Goal: Task Accomplishment & Management: Use online tool/utility

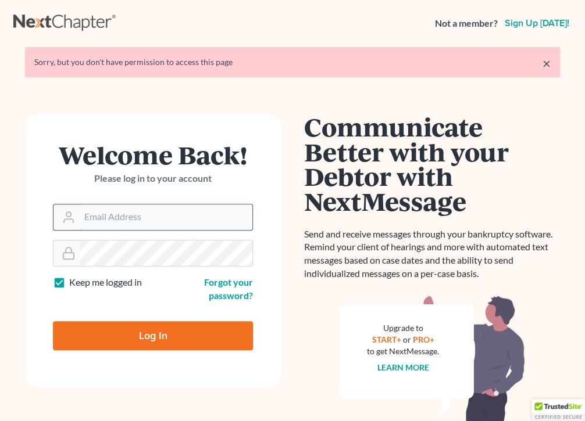
click at [179, 215] on input "Email Address" at bounding box center [166, 218] width 173 height 26
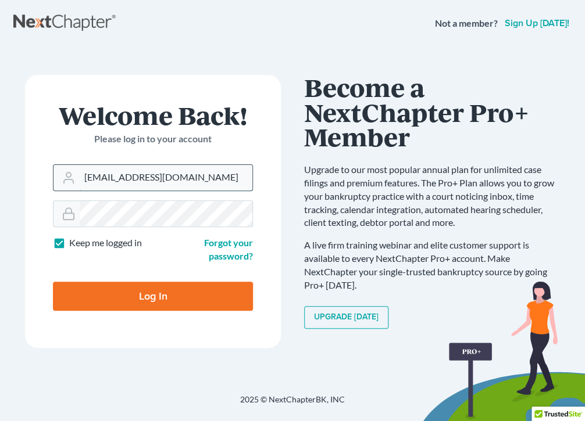
type input "[EMAIL_ADDRESS][DOMAIN_NAME]"
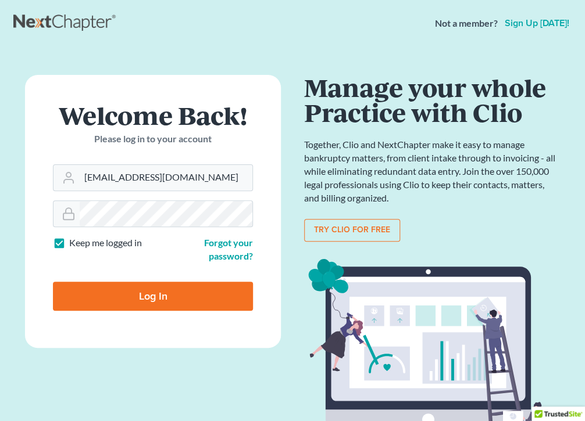
click at [150, 291] on input "Log In" at bounding box center [153, 296] width 200 height 29
type input "Thinking..."
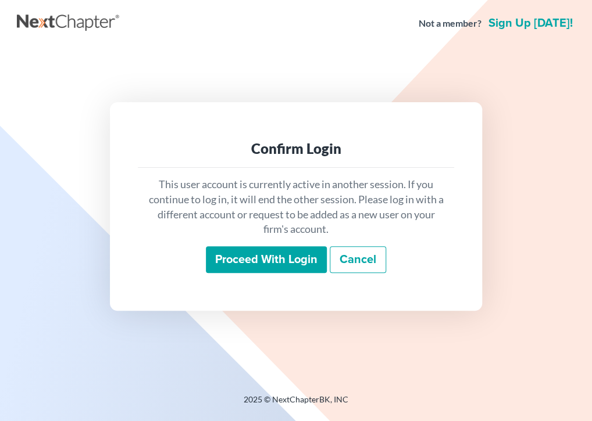
click at [265, 255] on input "Proceed with login" at bounding box center [266, 259] width 121 height 27
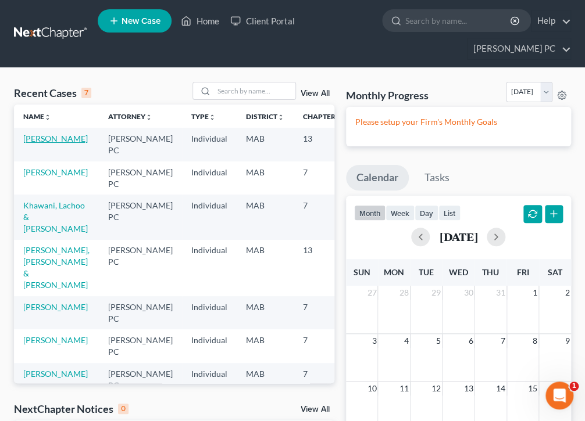
click at [34, 144] on link "Roche, Robert" at bounding box center [55, 139] width 65 height 10
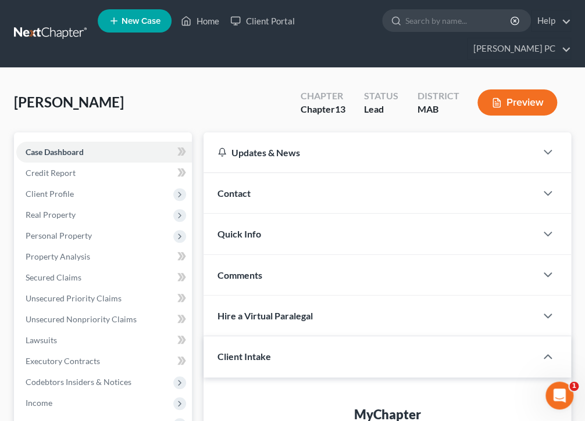
click at [516, 103] on button "Preview" at bounding box center [517, 103] width 80 height 26
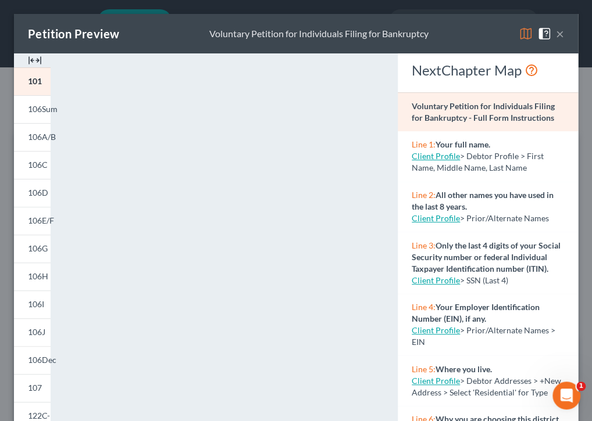
click at [556, 34] on button "×" at bounding box center [560, 34] width 8 height 14
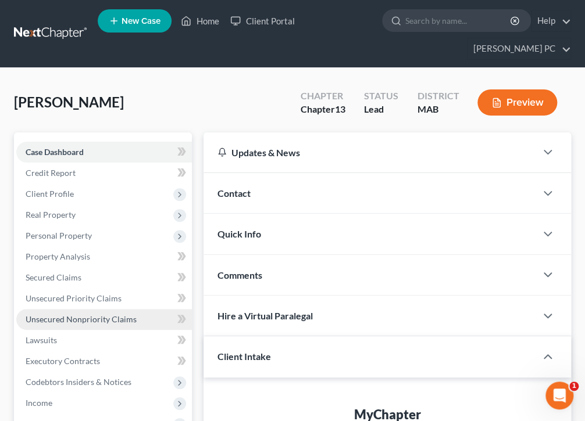
click at [59, 319] on span "Unsecured Nonpriority Claims" at bounding box center [81, 320] width 111 height 10
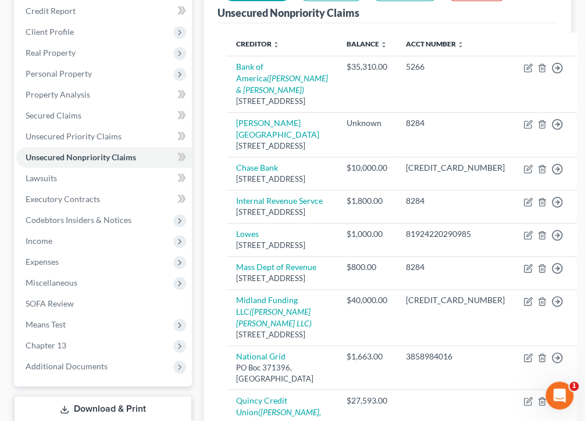
scroll to position [166, 0]
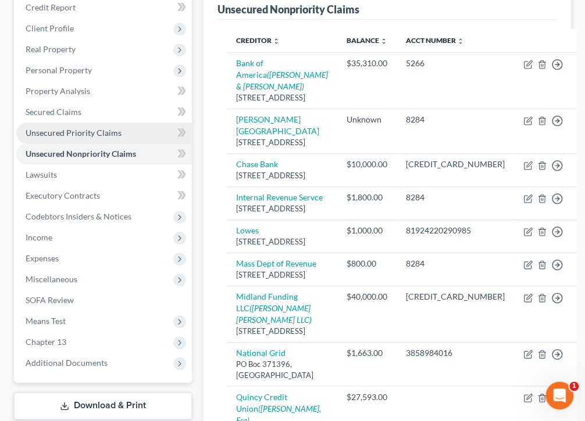
click at [93, 130] on span "Unsecured Priority Claims" at bounding box center [74, 133] width 96 height 10
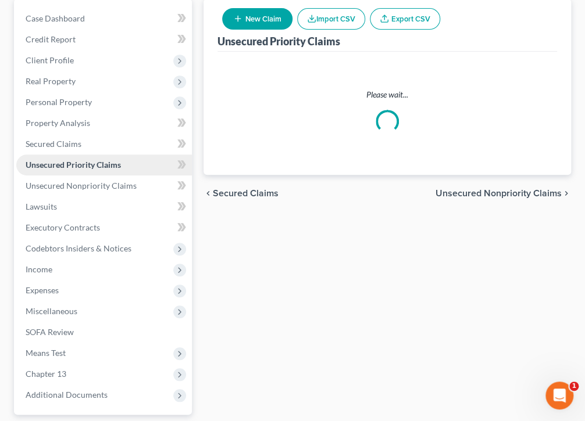
click at [93, 130] on ul "Case Dashboard Payments Invoices Payments Payments Credit Report Client Profile" at bounding box center [104, 207] width 176 height 398
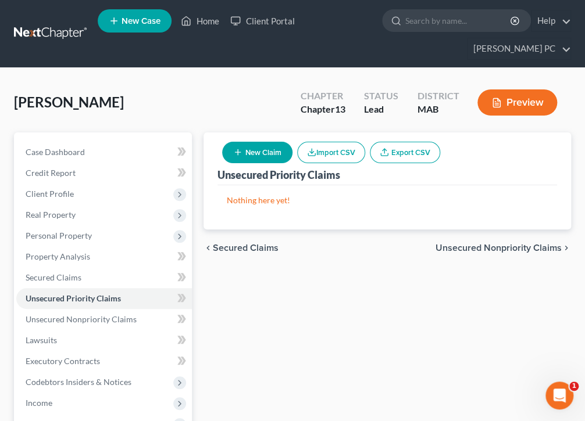
click at [517, 102] on button "Preview" at bounding box center [517, 103] width 80 height 26
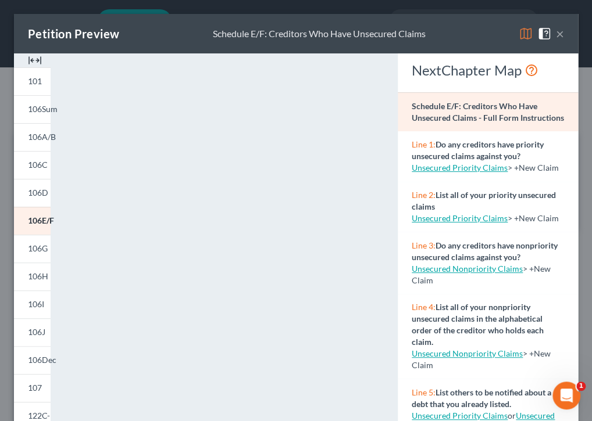
click at [462, 359] on link "Unsecured Nonpriority Claims" at bounding box center [467, 354] width 111 height 10
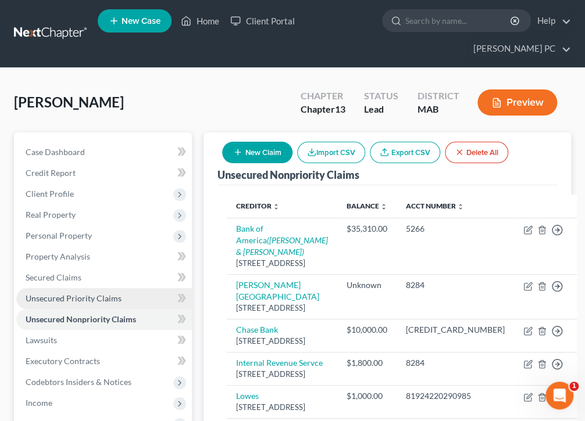
click at [76, 301] on span "Unsecured Priority Claims" at bounding box center [74, 299] width 96 height 10
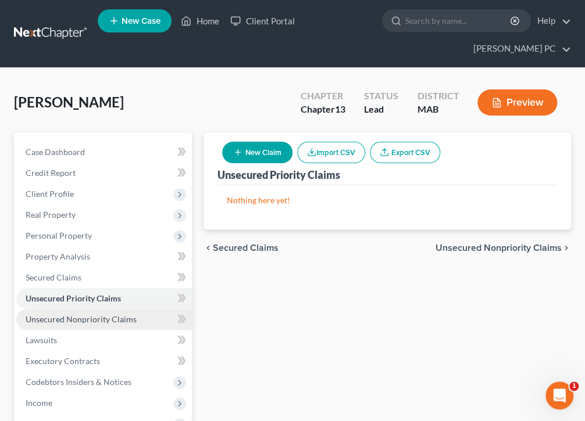
click at [102, 321] on span "Unsecured Nonpriority Claims" at bounding box center [81, 320] width 111 height 10
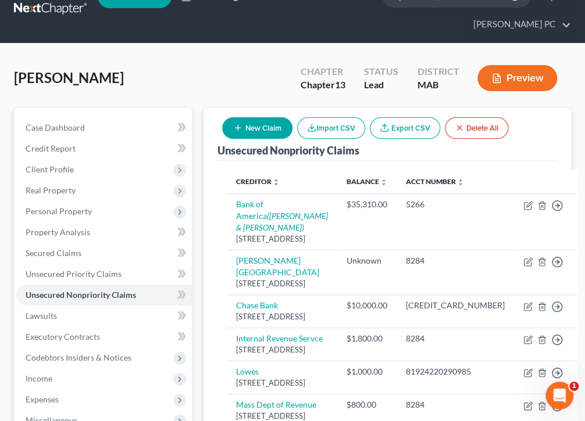
scroll to position [34, 0]
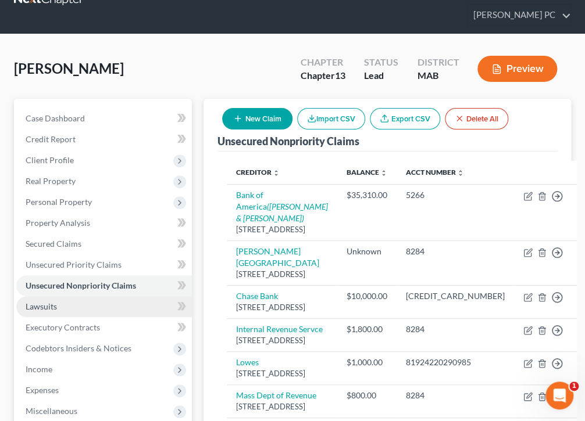
click at [47, 307] on span "Lawsuits" at bounding box center [41, 307] width 31 height 10
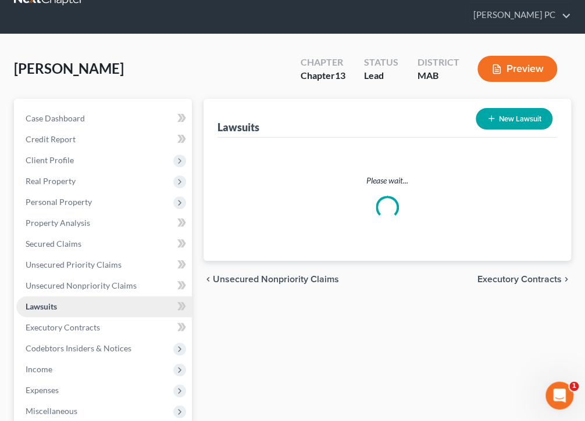
scroll to position [2, 0]
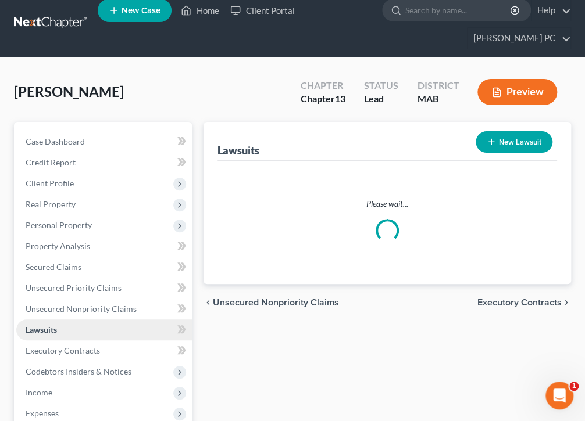
click at [47, 307] on ul "Case Dashboard Payments Invoices Payments Payments Credit Report Client Profile" at bounding box center [104, 330] width 176 height 398
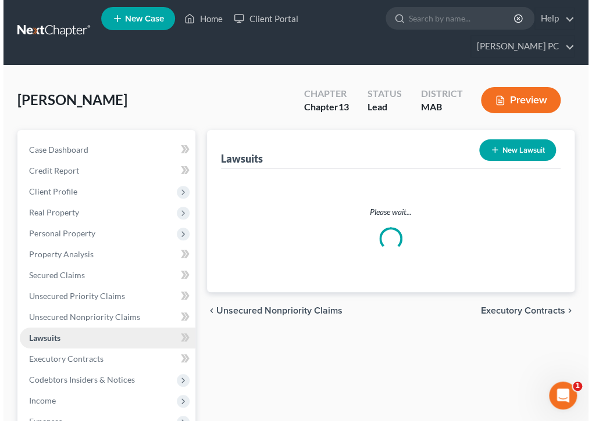
scroll to position [0, 0]
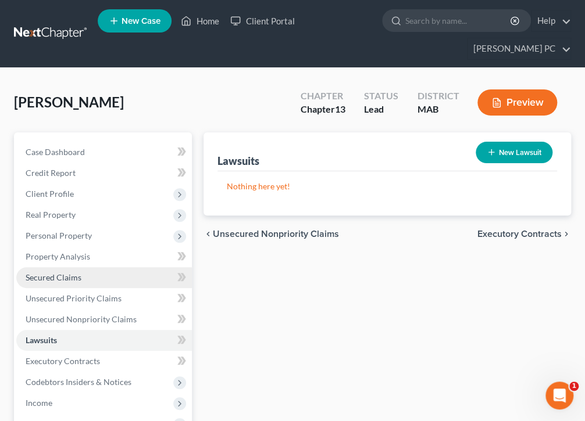
click at [68, 278] on span "Secured Claims" at bounding box center [54, 278] width 56 height 10
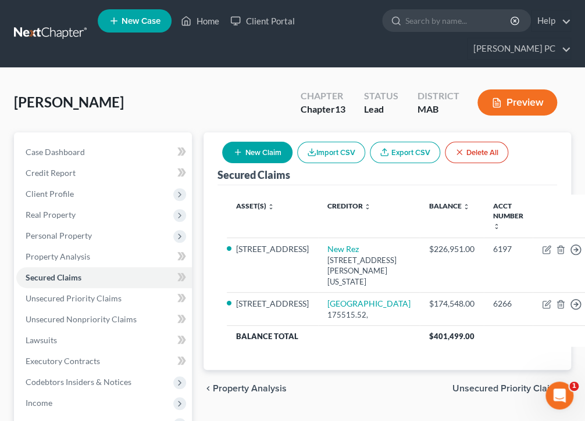
click at [524, 101] on button "Preview" at bounding box center [517, 103] width 80 height 26
